Goal: Entertainment & Leisure: Browse casually

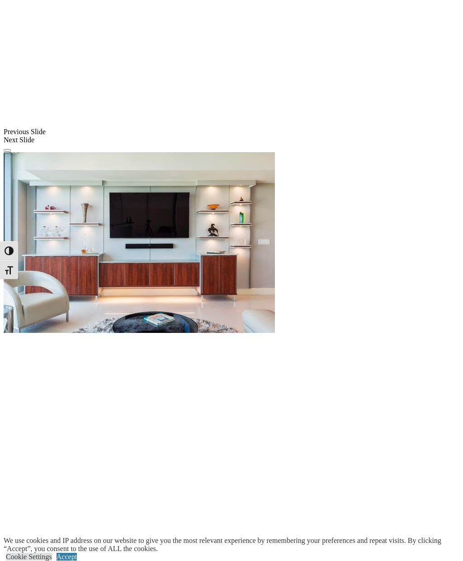
scroll to position [703, 0]
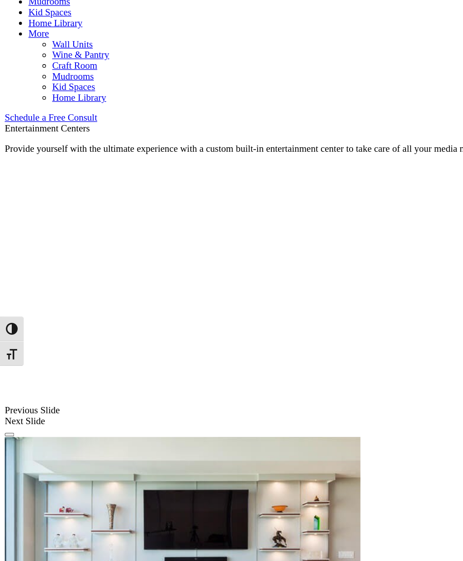
scroll to position [468, 0]
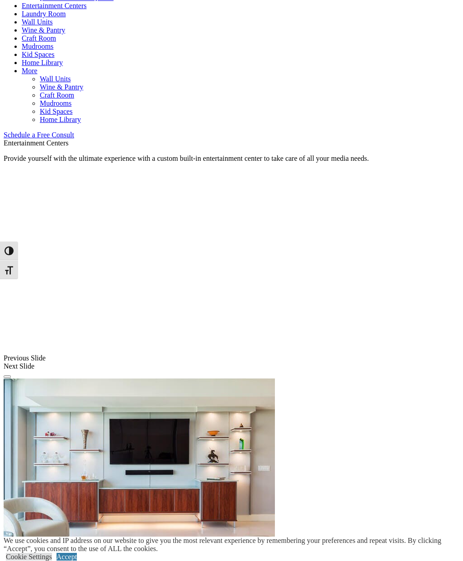
scroll to position [464, 0]
